Goal: Information Seeking & Learning: Learn about a topic

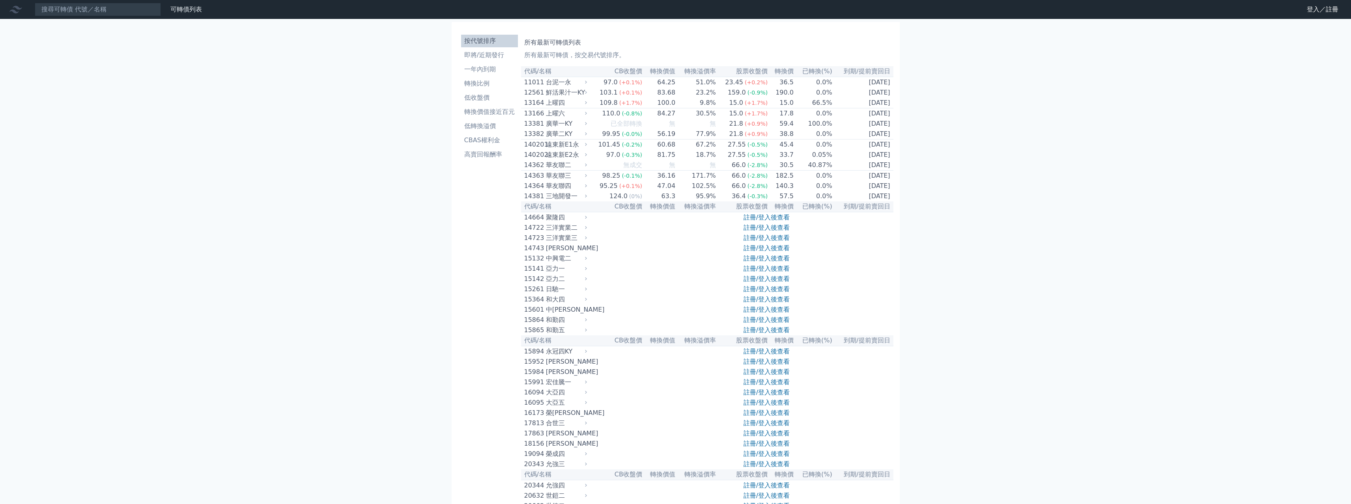
click at [770, 262] on link "註冊/登入後查看" at bounding box center [766, 258] width 46 height 7
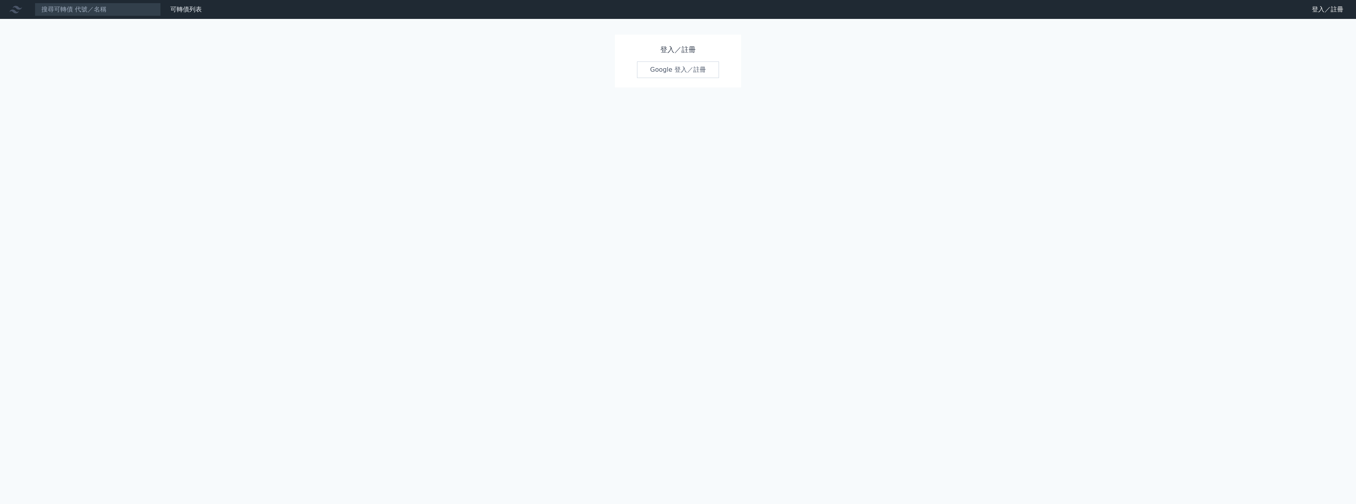
click at [681, 75] on link "Google 登入／註冊" at bounding box center [678, 70] width 82 height 17
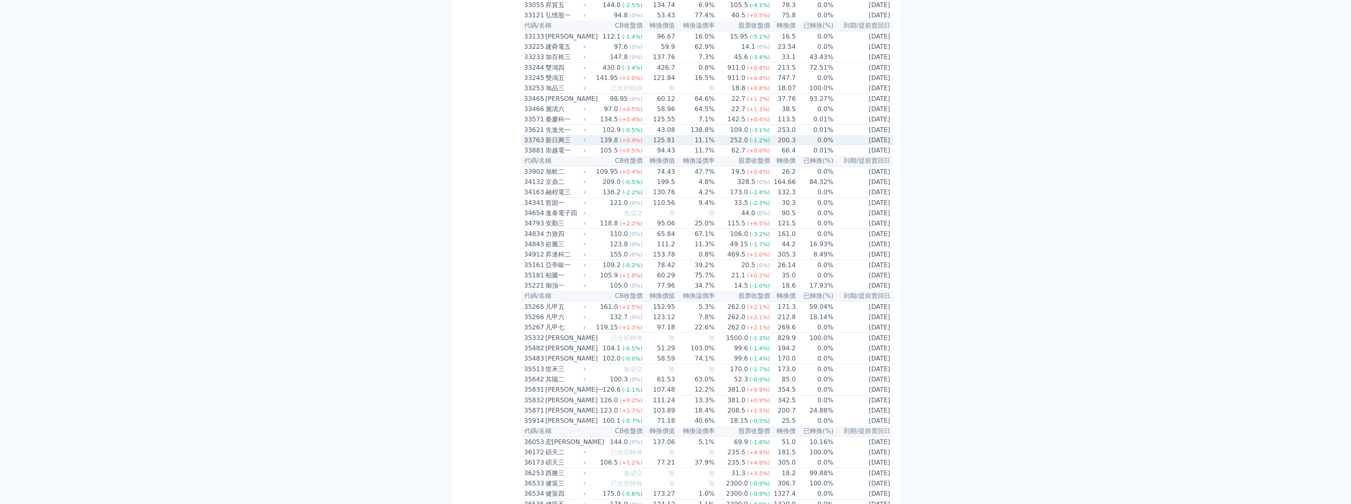
click at [552, 145] on div "新日興三" at bounding box center [564, 140] width 39 height 9
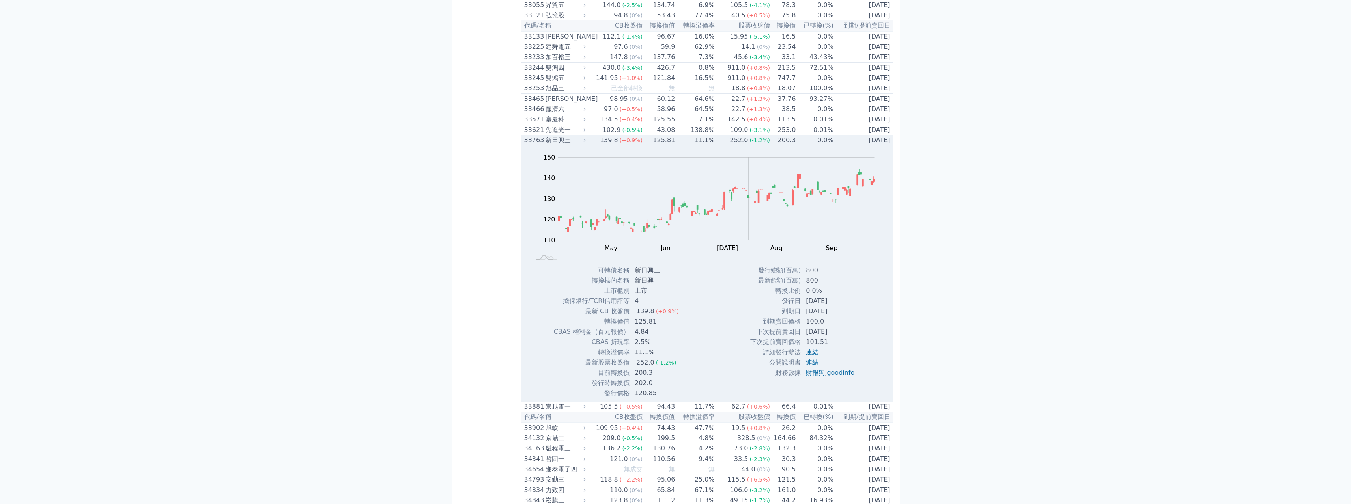
scroll to position [1595, 0]
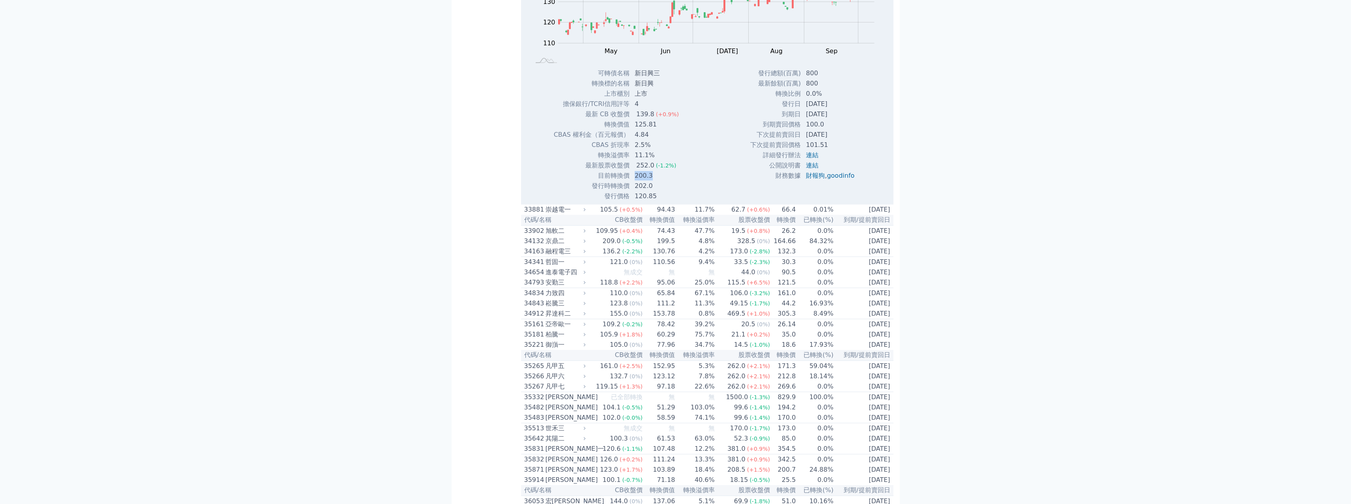
drag, startPoint x: 655, startPoint y: 283, endPoint x: 635, endPoint y: 289, distance: 21.3
click at [635, 181] on td "200.3" at bounding box center [657, 176] width 55 height 10
click at [653, 181] on td "200.3" at bounding box center [657, 176] width 55 height 10
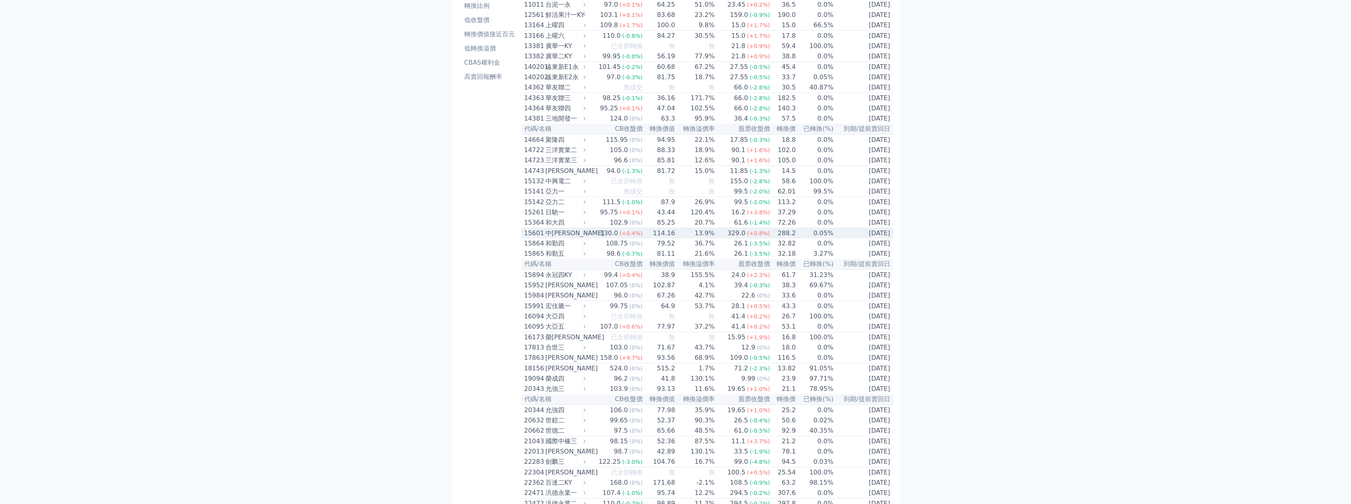
click at [563, 238] on div "中[PERSON_NAME]" at bounding box center [564, 233] width 39 height 9
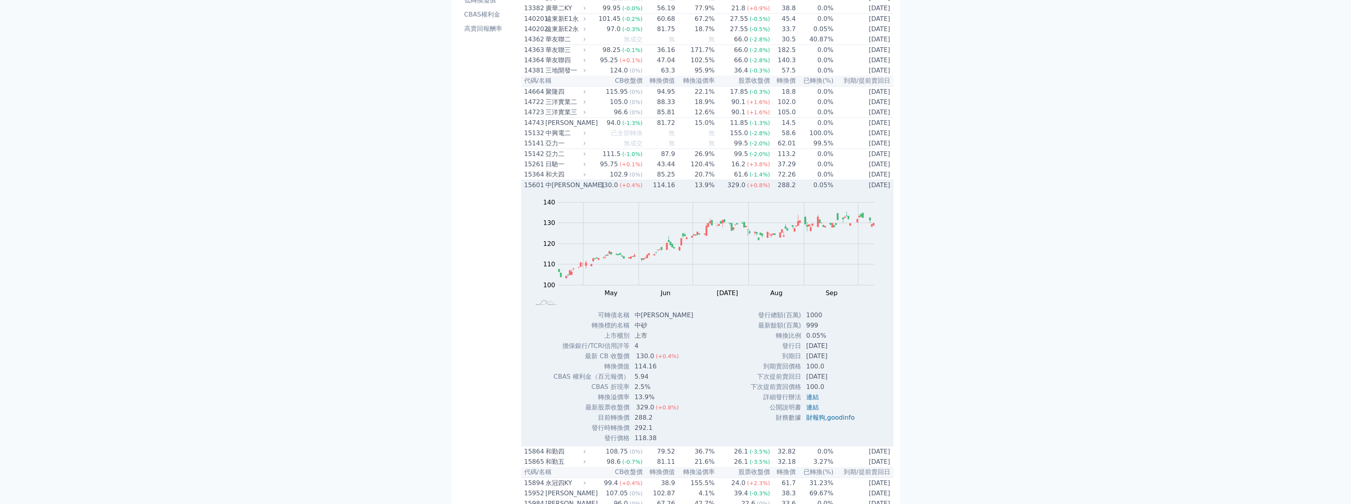
scroll to position [235, 0]
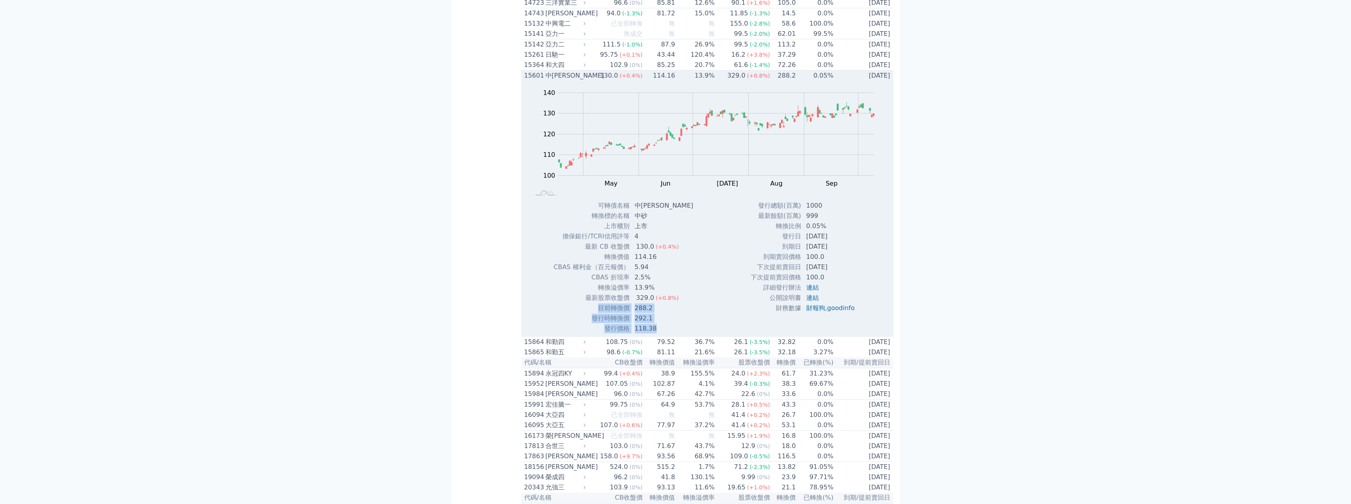
drag, startPoint x: 664, startPoint y: 350, endPoint x: 591, endPoint y: 330, distance: 74.8
click at [591, 330] on tbody "可轉債名稱 中砂一 轉換標的名稱 中砂 上市櫃別 上市 擔保銀行/TCRI信用評等 4 最新 CB 收盤價 130.0 (+0.4%) 114.16" at bounding box center [626, 267] width 146 height 133
click at [591, 313] on td "目前轉換價" at bounding box center [591, 308] width 76 height 10
drag, startPoint x: 633, startPoint y: 328, endPoint x: 652, endPoint y: 325, distance: 19.6
click at [652, 313] on td "288.2" at bounding box center [665, 308] width 70 height 10
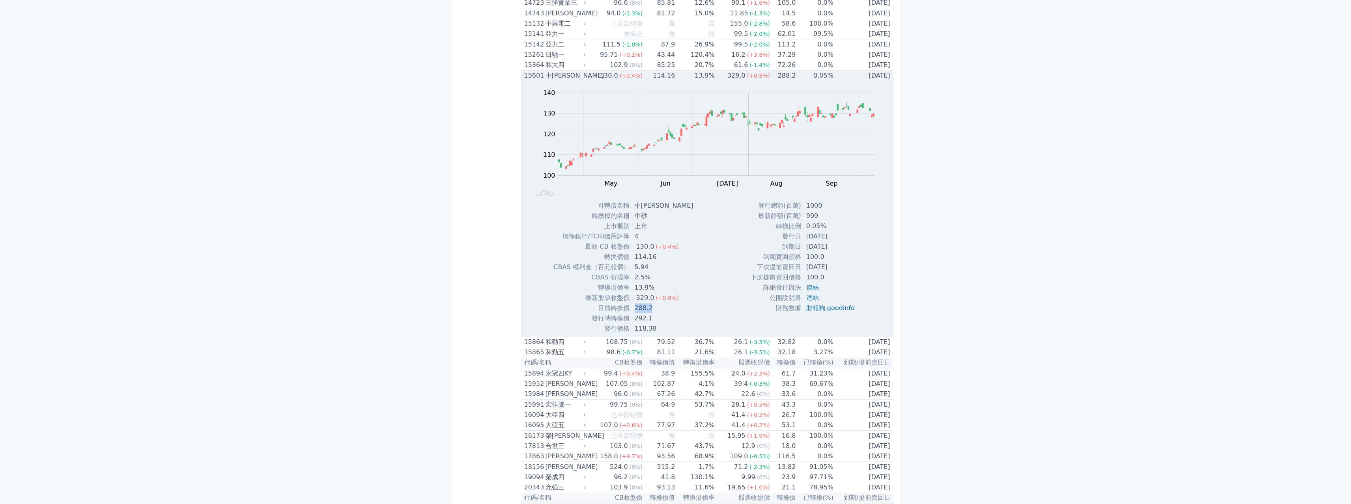
click at [652, 313] on td "288.2" at bounding box center [665, 308] width 70 height 10
drag, startPoint x: 450, startPoint y: 259, endPoint x: 535, endPoint y: 301, distance: 95.6
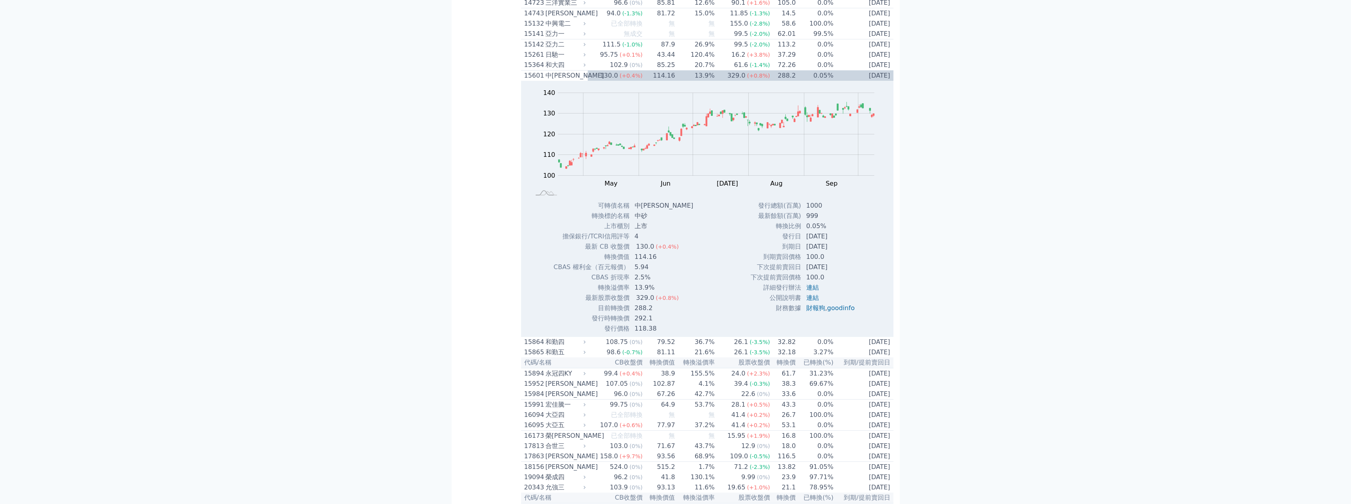
scroll to position [4597, 0]
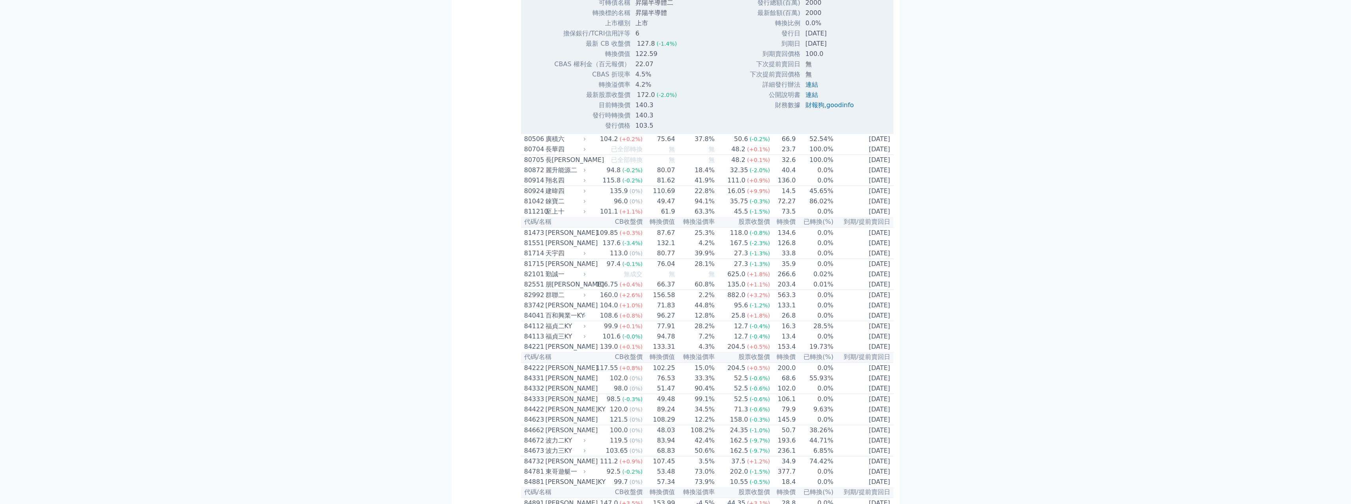
scroll to position [4676, 0]
drag, startPoint x: 652, startPoint y: 368, endPoint x: 636, endPoint y: 366, distance: 15.9
click at [636, 69] on td "22.07" at bounding box center [657, 64] width 52 height 10
drag, startPoint x: 636, startPoint y: 366, endPoint x: 657, endPoint y: 368, distance: 20.6
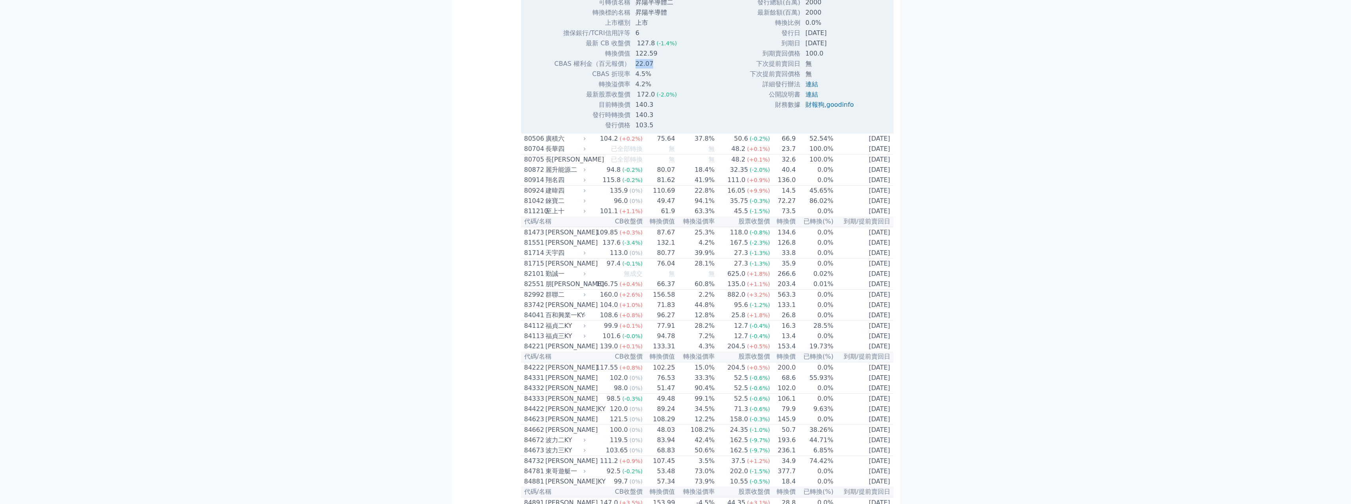
click at [657, 69] on td "22.07" at bounding box center [657, 64] width 52 height 10
drag, startPoint x: 653, startPoint y: 366, endPoint x: 555, endPoint y: 366, distance: 97.8
click at [555, 69] on tr "CBAS 權利金（百元報價） 22.07" at bounding box center [618, 64] width 129 height 10
click at [555, 69] on td "CBAS 權利金（百元報價）" at bounding box center [592, 64] width 76 height 10
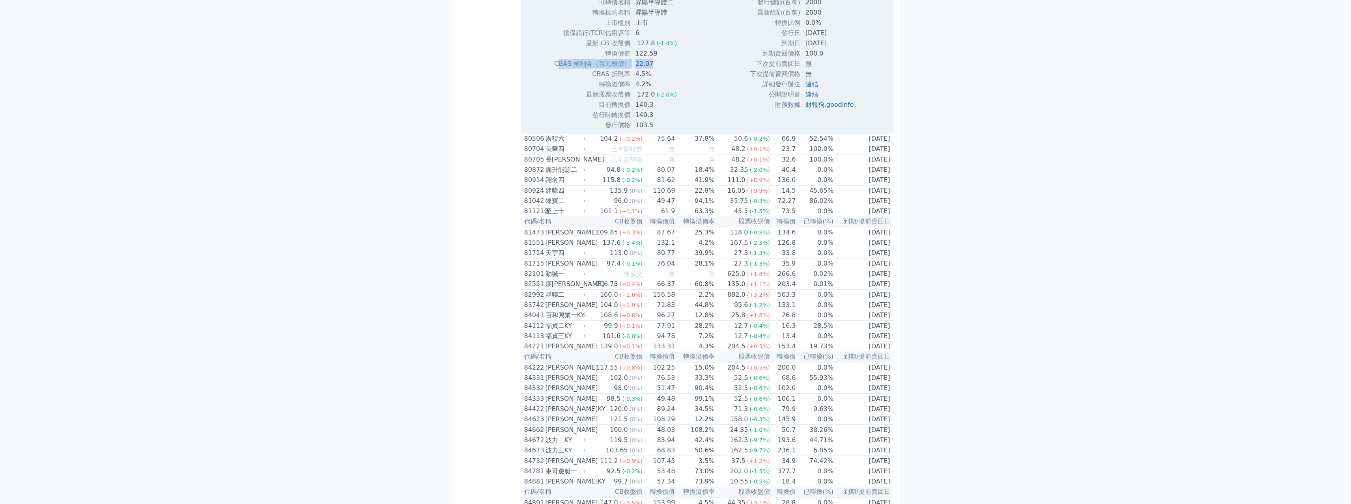
drag, startPoint x: 560, startPoint y: 364, endPoint x: 654, endPoint y: 369, distance: 94.4
click at [654, 69] on tr "CBAS 權利金（百元報價） 22.07" at bounding box center [618, 64] width 129 height 10
click at [654, 69] on td "22.07" at bounding box center [657, 64] width 52 height 10
drag, startPoint x: 550, startPoint y: 363, endPoint x: 636, endPoint y: 371, distance: 86.0
click at [636, 131] on div "可轉債名稱 昇陽半導體二 轉換標的名稱 昇陽半導體 上市櫃別 上市 擔保銀行/TCRI信用評等 6 最新 CB 收盤價 127.8 (-1.4%) 4.5%" at bounding box center [618, 63] width 148 height 133
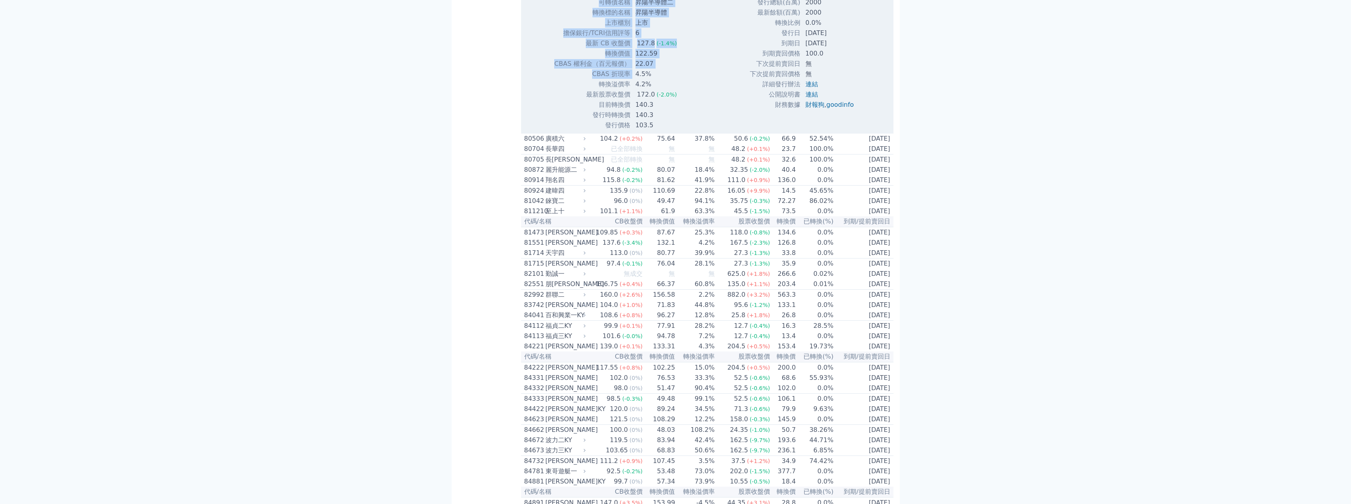
click at [636, 79] on td "4.5%" at bounding box center [657, 74] width 52 height 10
drag, startPoint x: 662, startPoint y: 367, endPoint x: 557, endPoint y: 367, distance: 104.9
click at [557, 69] on tr "CBAS 權利金（百元報價） 22.07" at bounding box center [618, 64] width 129 height 10
click at [557, 69] on td "CBAS 權利金（百元報價）" at bounding box center [592, 64] width 76 height 10
drag, startPoint x: 649, startPoint y: 368, endPoint x: 634, endPoint y: 366, distance: 14.8
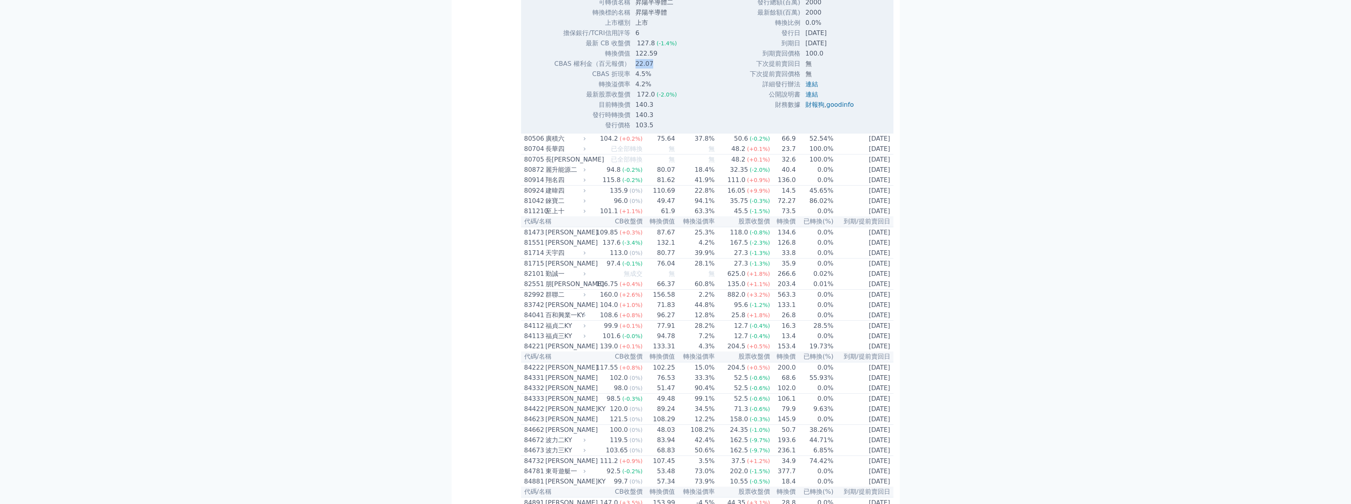
click at [634, 69] on td "22.07" at bounding box center [657, 64] width 52 height 10
click at [663, 69] on td "22.07" at bounding box center [657, 64] width 52 height 10
drag, startPoint x: 804, startPoint y: 344, endPoint x: 865, endPoint y: 345, distance: 61.1
click at [865, 131] on div "發行總額(百萬) 2000 最新餘額(百萬) 2000 轉換比例 0.0% 發行日 [DATE] 到期日 [DATE] 100.0 無" at bounding box center [805, 63] width 130 height 133
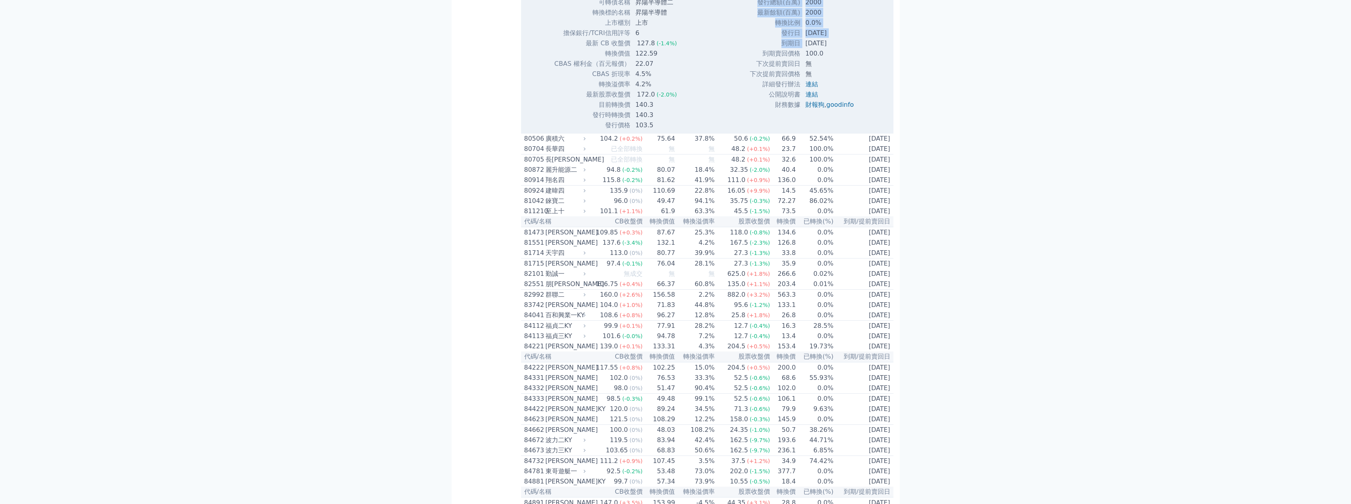
click at [865, 131] on div "發行總額(百萬) 2000 最新餘額(百萬) 2000 轉換比例 0.0% 發行日 [DATE] 到期日 [DATE] 100.0 無" at bounding box center [805, 63] width 130 height 133
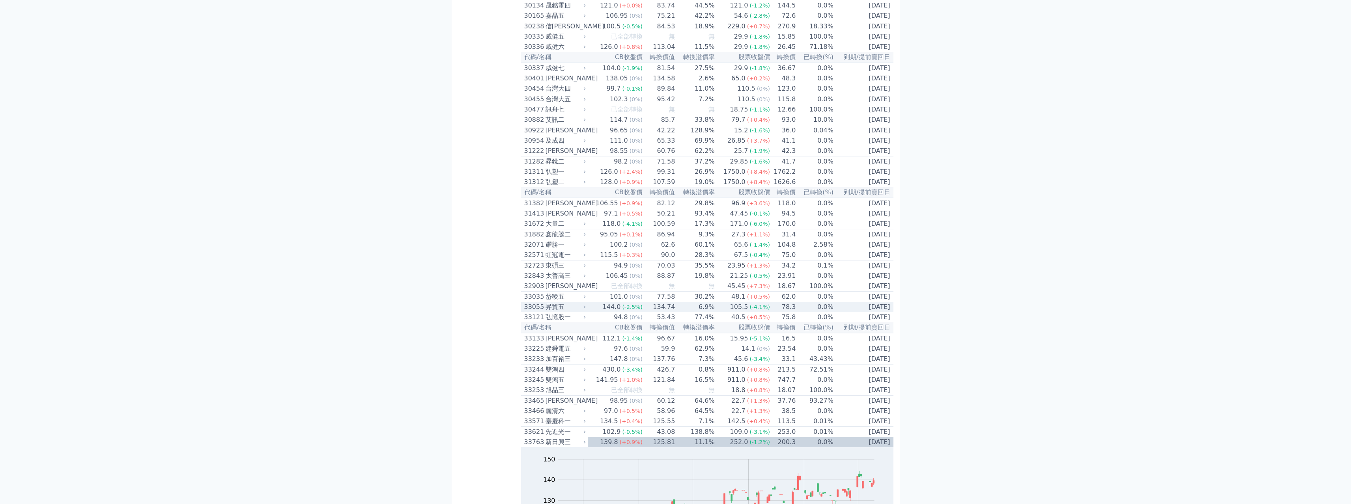
click at [547, 312] on div "昇貿五" at bounding box center [564, 306] width 39 height 9
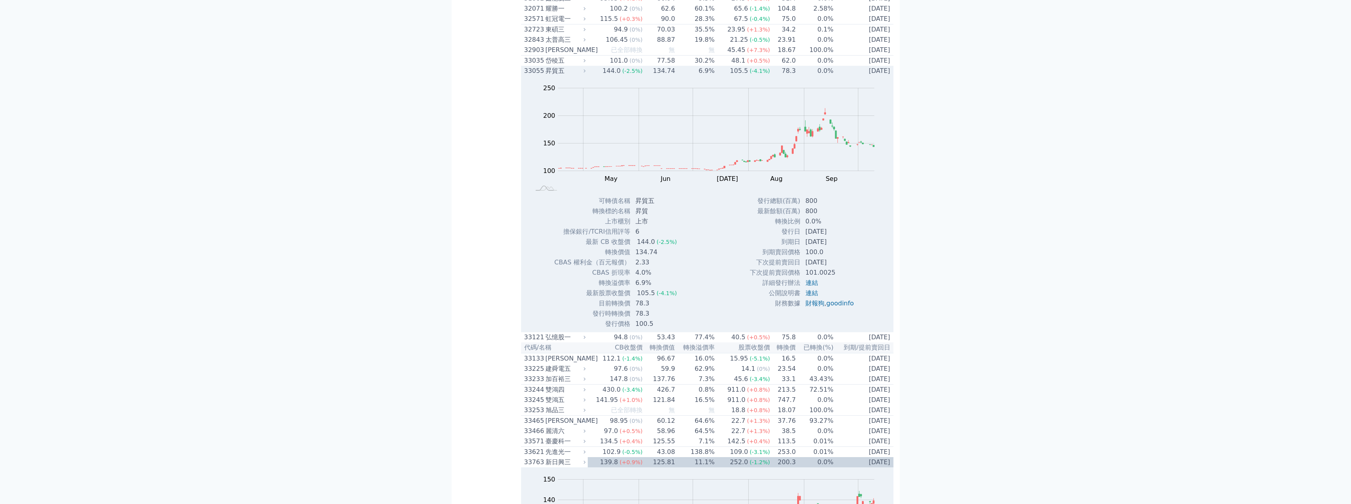
scroll to position [1589, 0]
drag, startPoint x: 817, startPoint y: 299, endPoint x: 804, endPoint y: 305, distance: 13.8
click at [804, 206] on td "800" at bounding box center [830, 201] width 60 height 10
drag, startPoint x: 813, startPoint y: 300, endPoint x: 801, endPoint y: 302, distance: 12.5
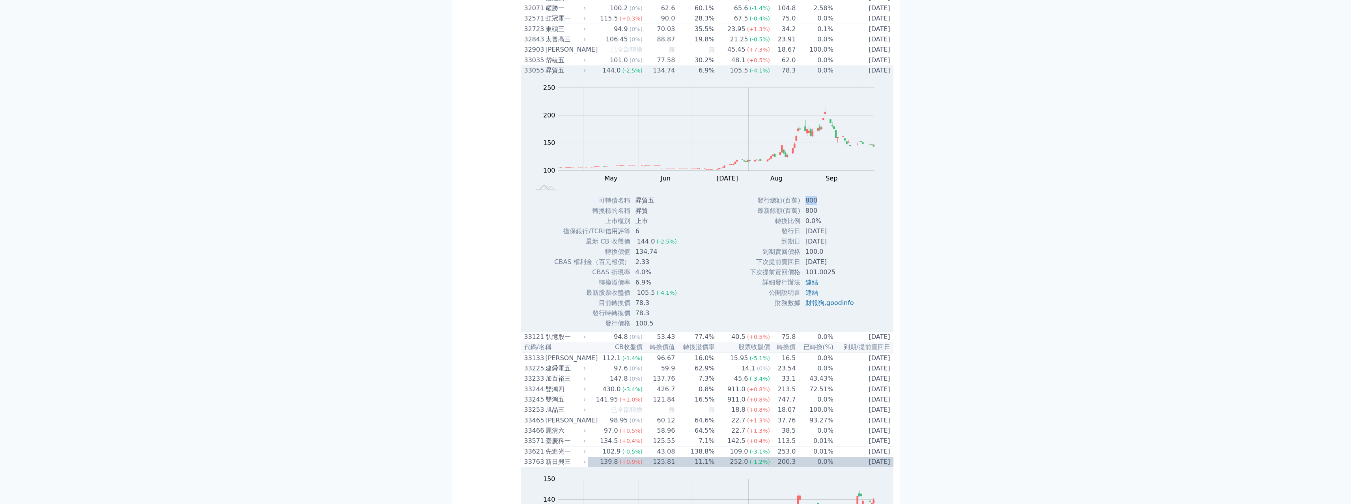
click at [801, 206] on td "800" at bounding box center [830, 201] width 60 height 10
click at [805, 206] on td "800" at bounding box center [830, 201] width 60 height 10
drag, startPoint x: 805, startPoint y: 301, endPoint x: 820, endPoint y: 300, distance: 15.1
click at [820, 206] on td "800" at bounding box center [830, 201] width 60 height 10
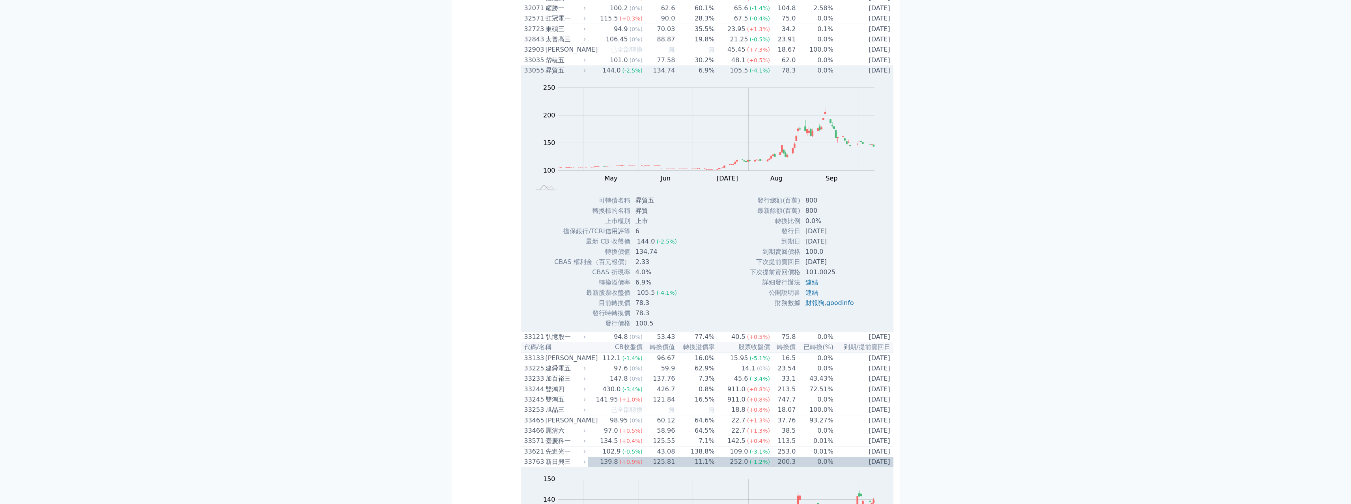
drag, startPoint x: 793, startPoint y: 300, endPoint x: 788, endPoint y: 300, distance: 4.8
click at [788, 206] on td "發行總額(百萬)" at bounding box center [774, 201] width 51 height 10
drag, startPoint x: 819, startPoint y: 303, endPoint x: 802, endPoint y: 304, distance: 16.2
click at [802, 206] on td "800" at bounding box center [830, 201] width 60 height 10
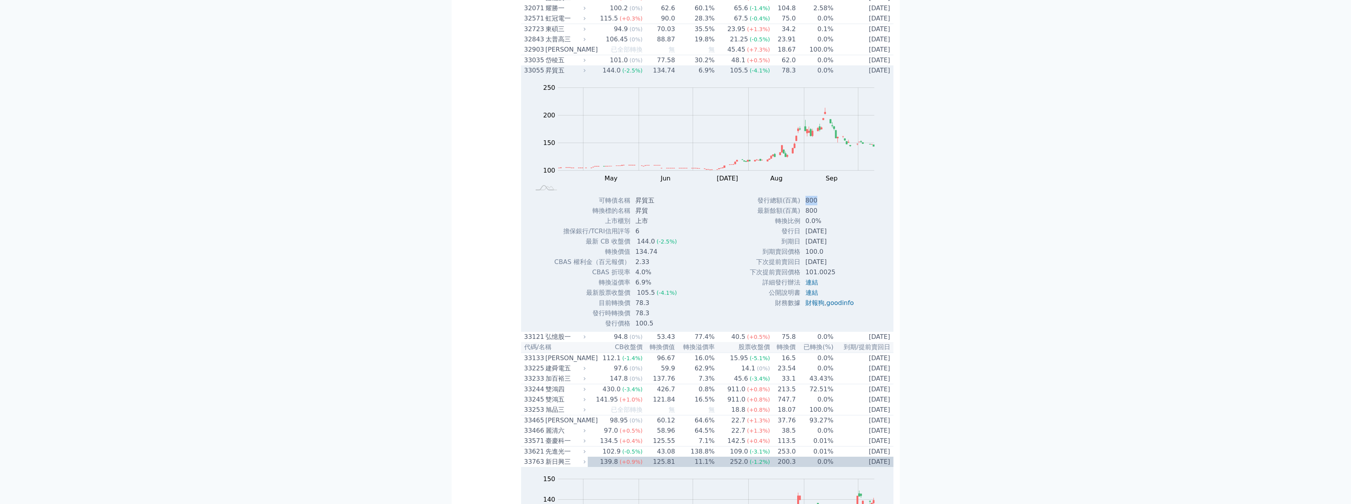
click at [802, 206] on td "800" at bounding box center [830, 201] width 60 height 10
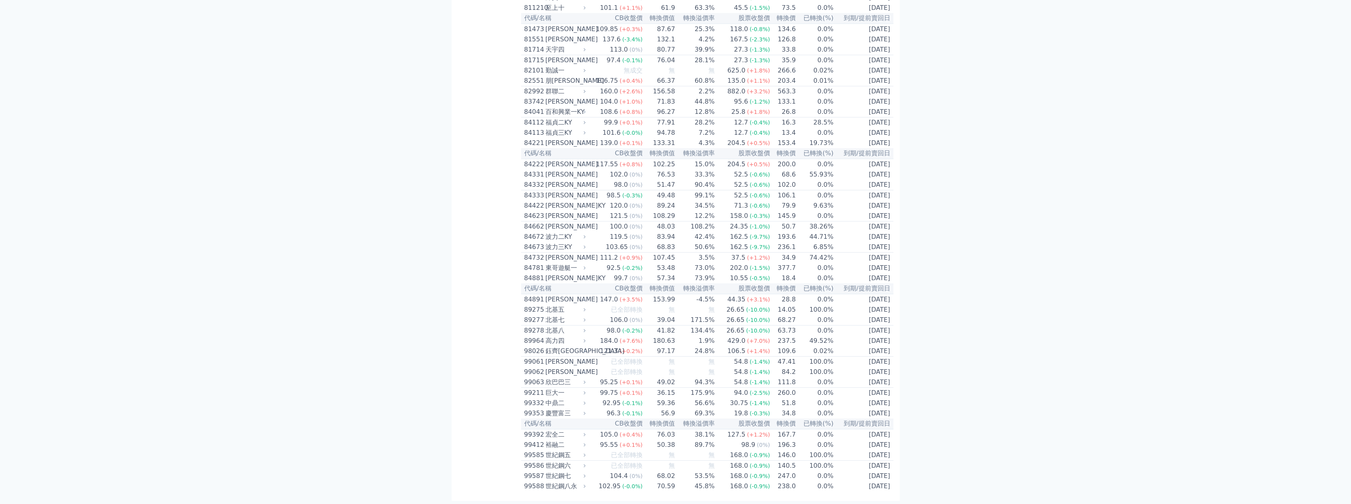
scroll to position [1173, 0]
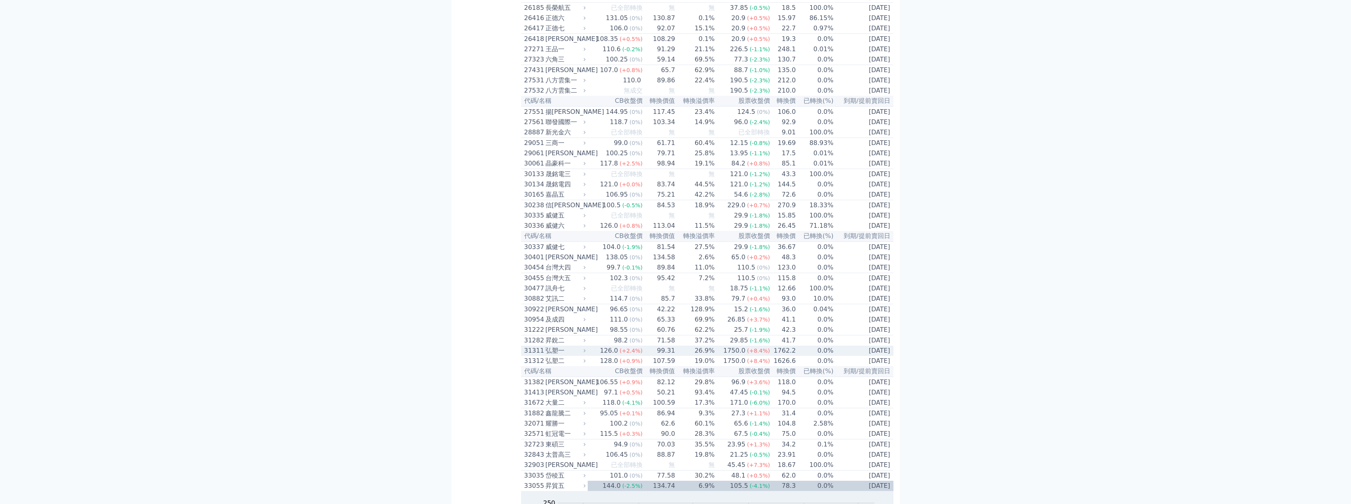
click at [551, 356] on div "弘塑一" at bounding box center [564, 350] width 39 height 9
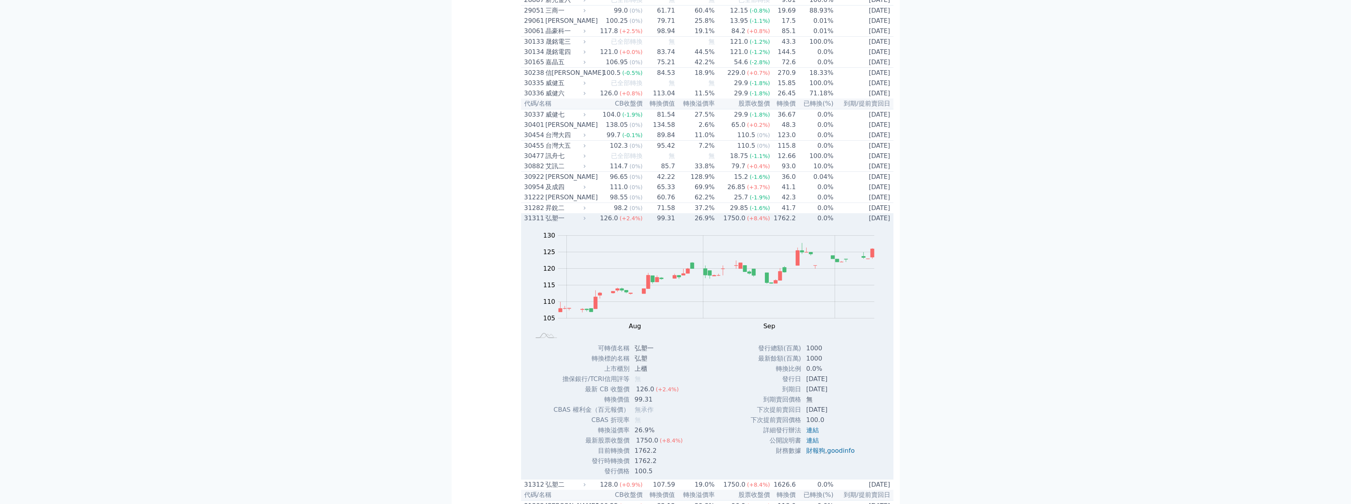
scroll to position [1410, 0]
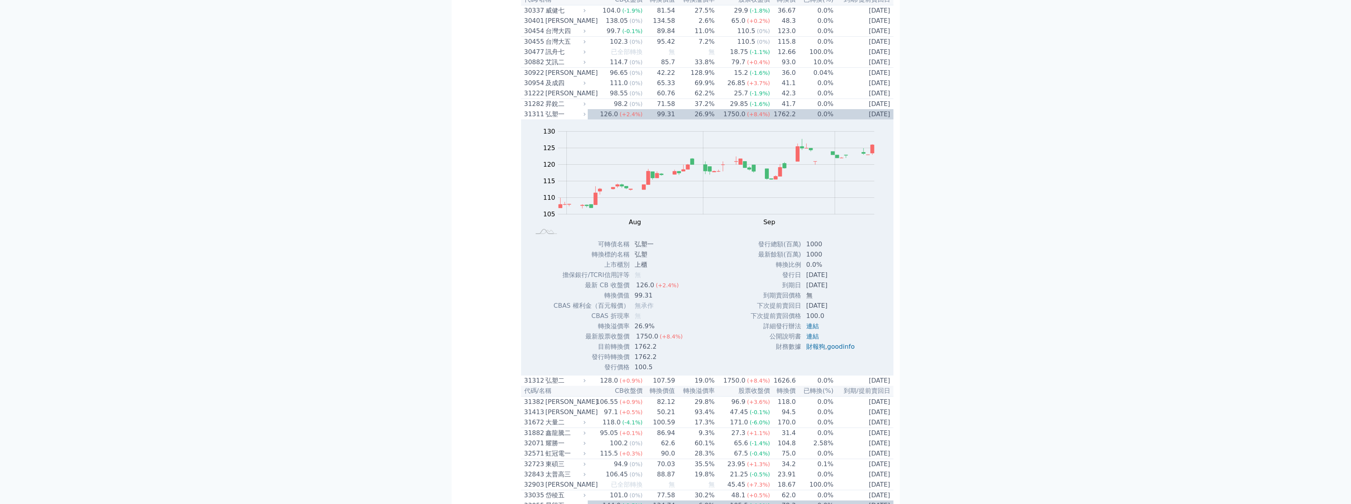
drag, startPoint x: 989, startPoint y: 297, endPoint x: 956, endPoint y: 192, distance: 109.6
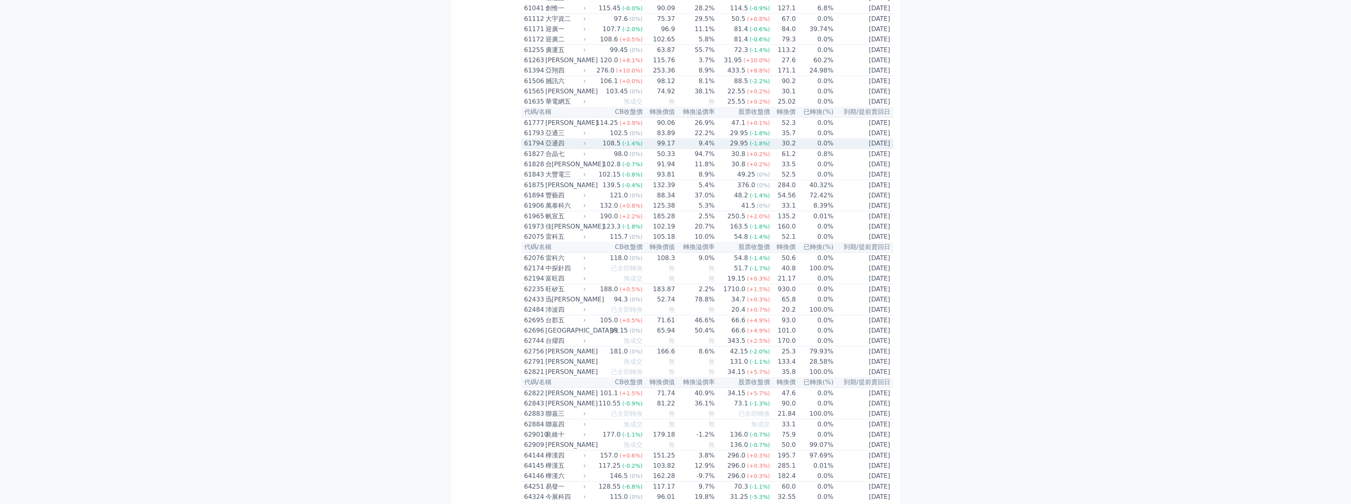
scroll to position [3746, 0]
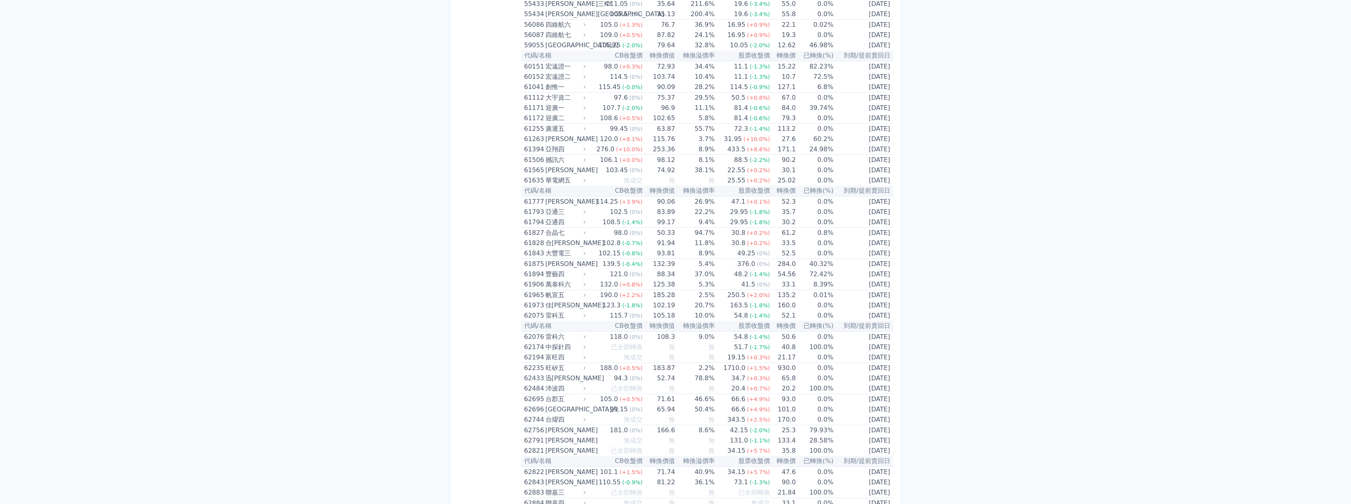
drag, startPoint x: 567, startPoint y: 263, endPoint x: 486, endPoint y: 231, distance: 87.5
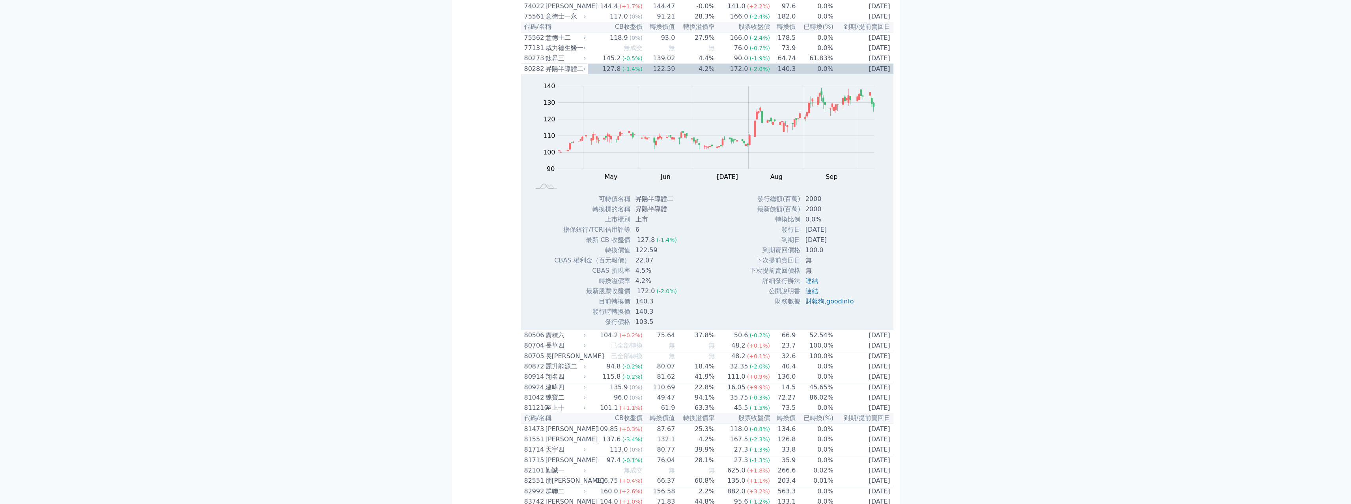
scroll to position [4987, 0]
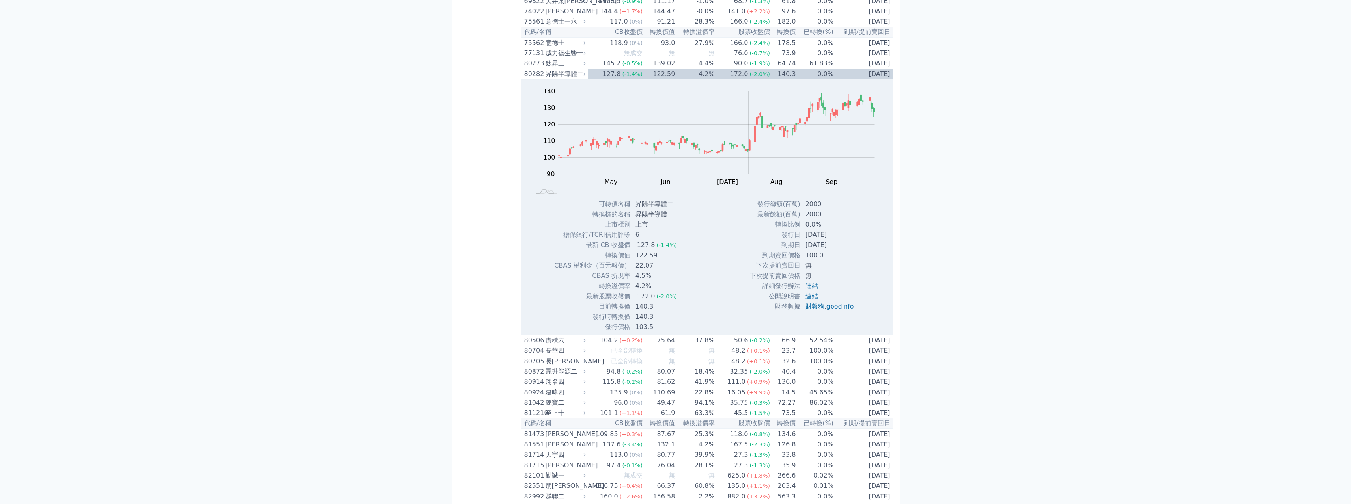
drag, startPoint x: 1044, startPoint y: 124, endPoint x: 1207, endPoint y: 14, distance: 196.9
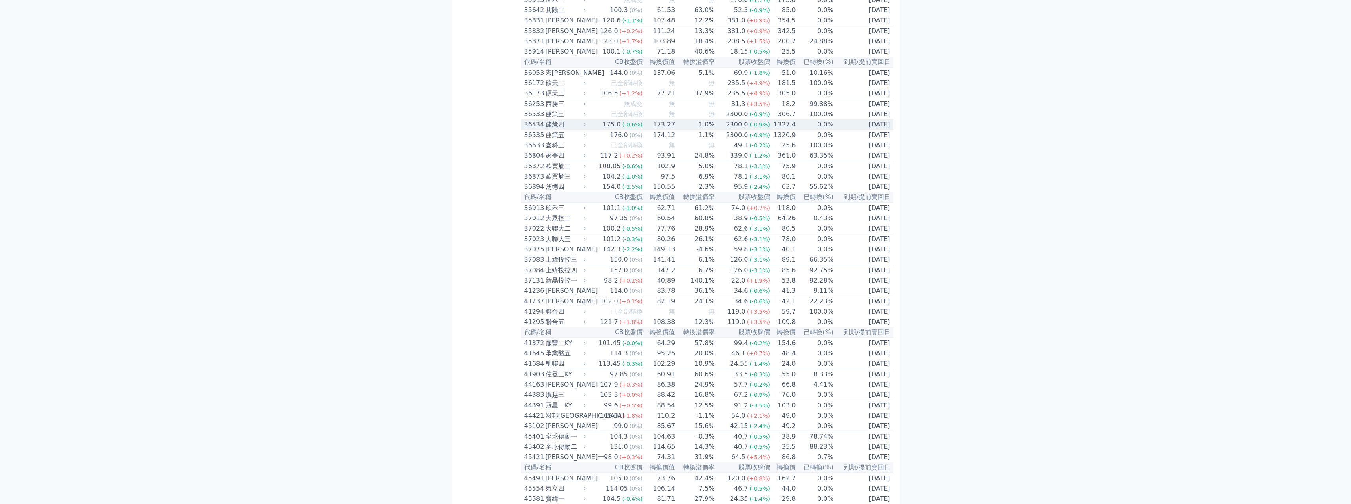
click at [553, 129] on div "健策四" at bounding box center [564, 124] width 39 height 9
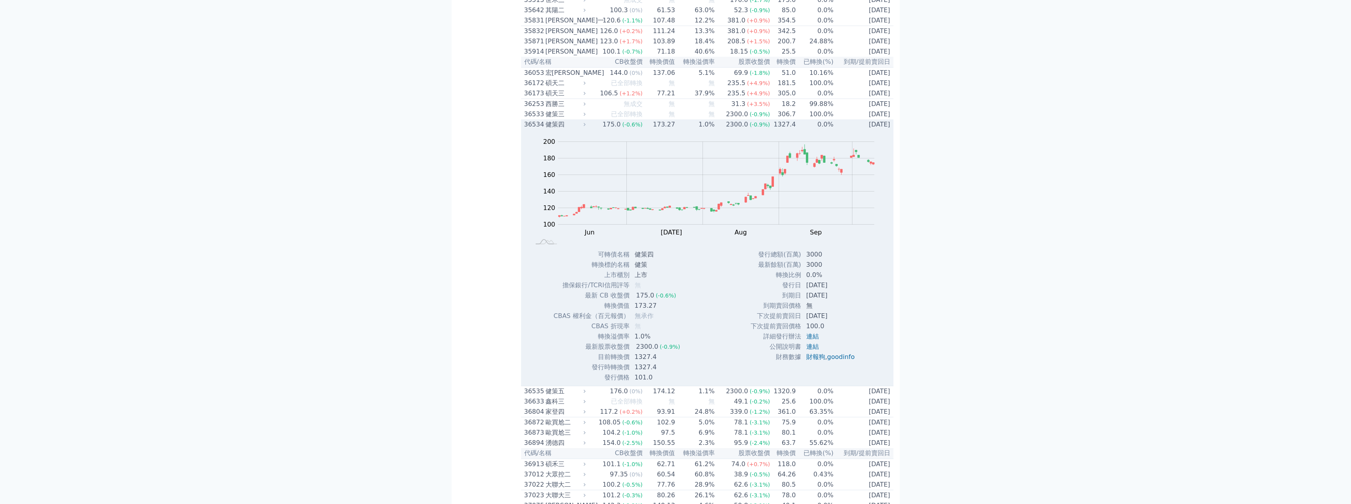
click at [553, 129] on div "健策四" at bounding box center [564, 124] width 39 height 9
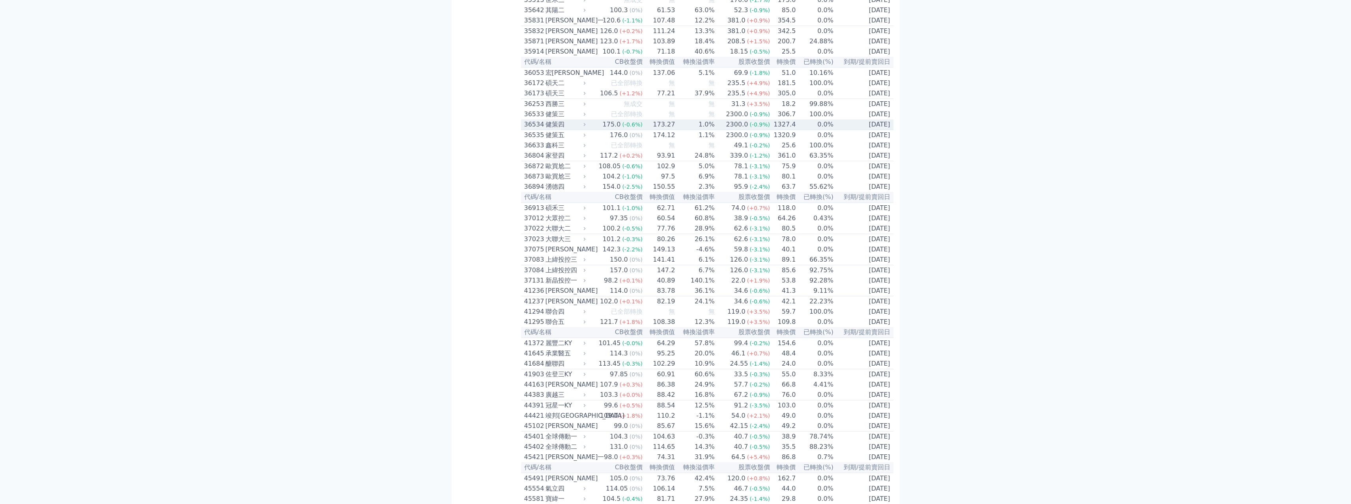
click at [553, 129] on div "健策四" at bounding box center [564, 124] width 39 height 9
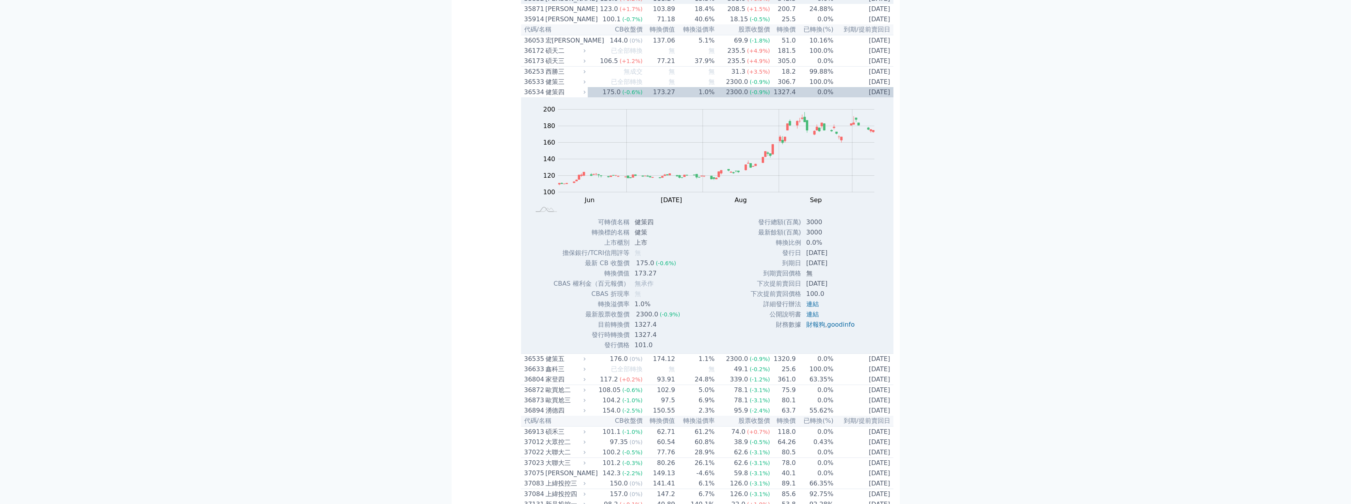
scroll to position [2911, 0]
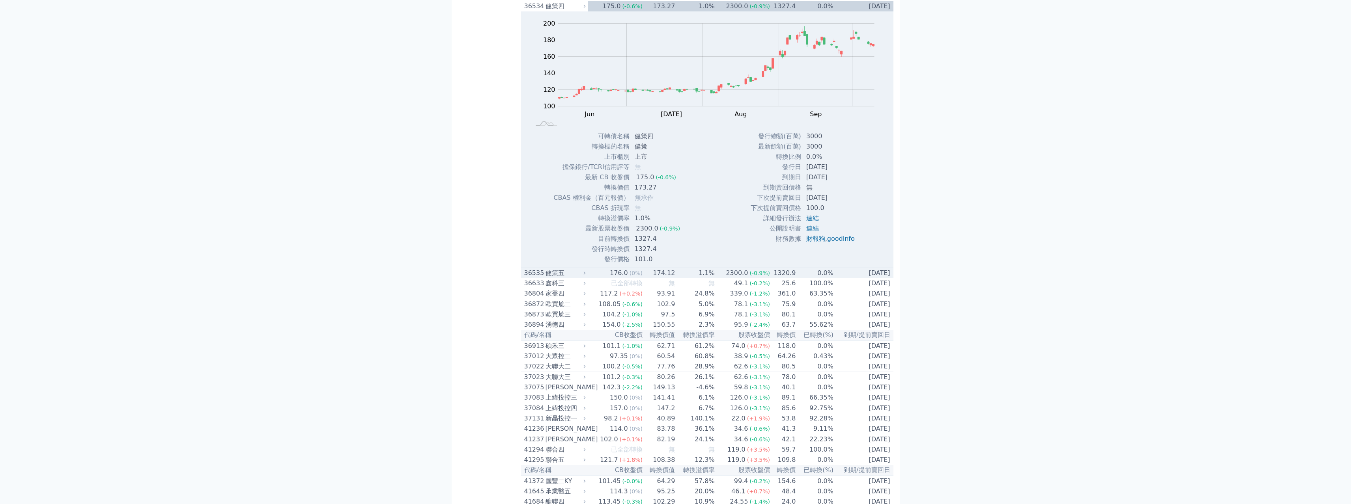
drag, startPoint x: 557, startPoint y: 414, endPoint x: 581, endPoint y: 402, distance: 26.8
click at [557, 278] on div "健策五" at bounding box center [564, 273] width 39 height 9
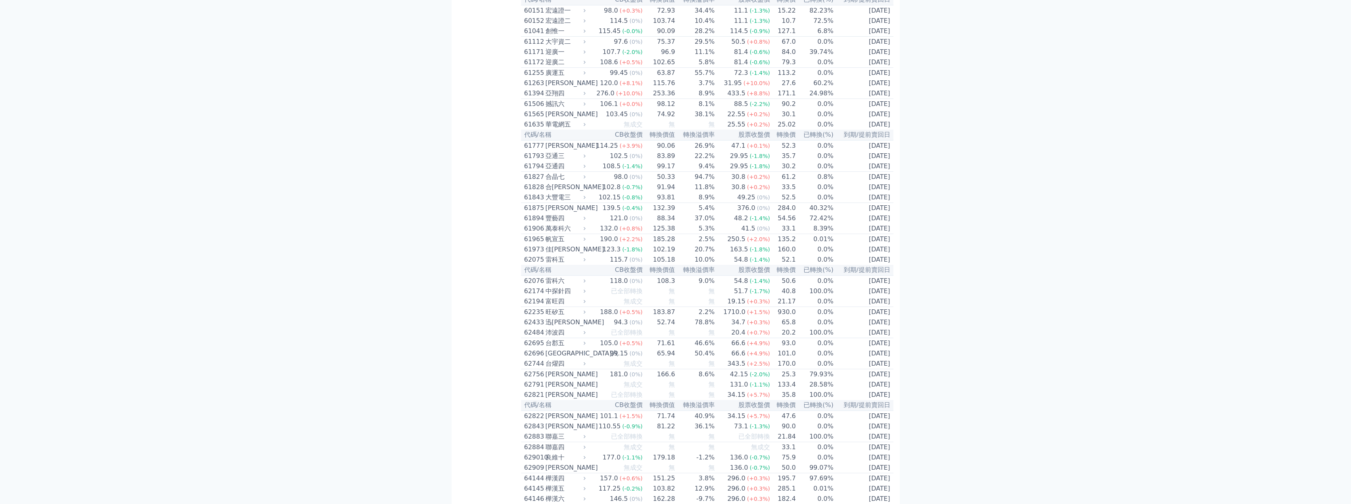
scroll to position [4331, 0]
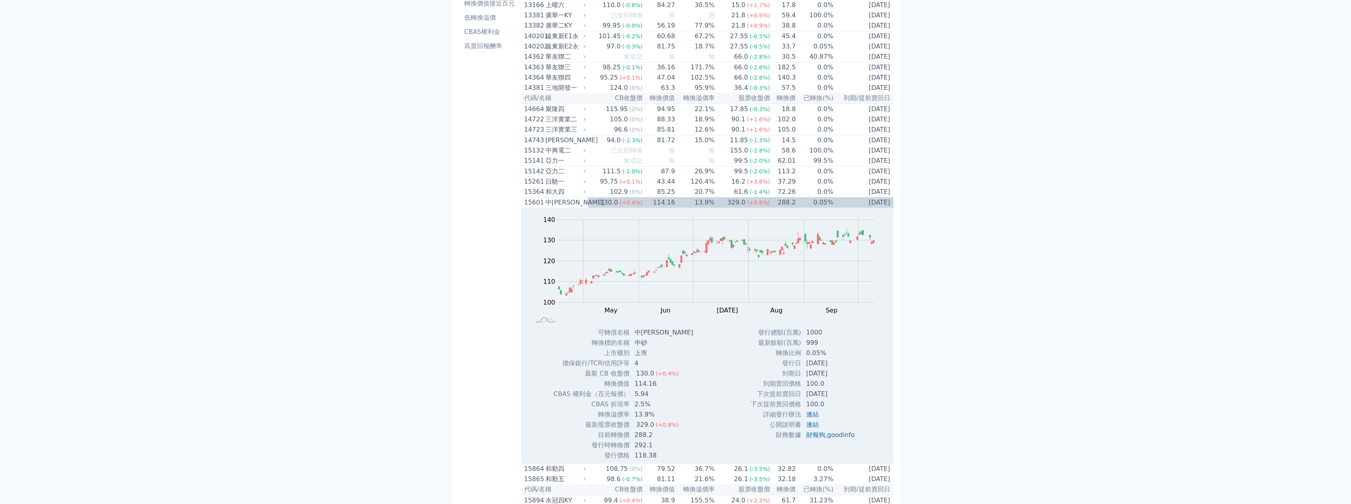
scroll to position [197, 0]
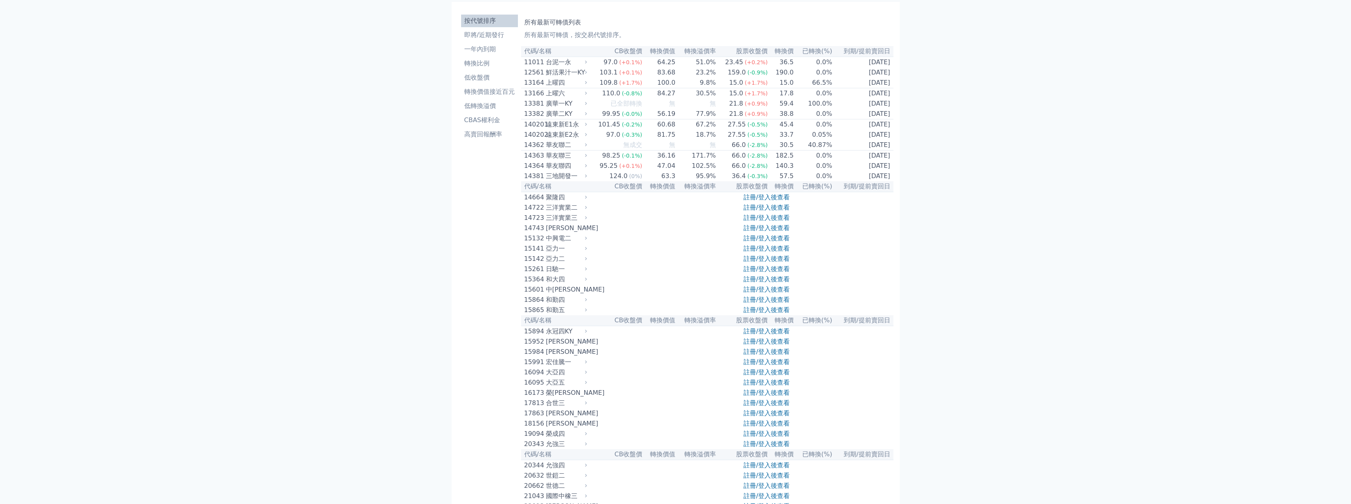
scroll to position [39, 0]
